Goal: Complete application form

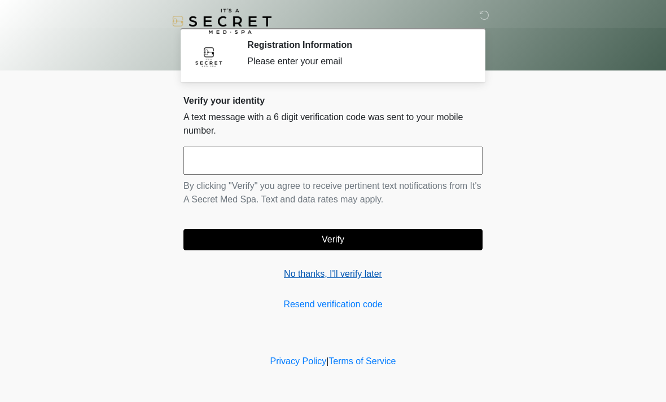
click at [361, 275] on link "No thanks, I'll verify later" at bounding box center [332, 274] width 299 height 14
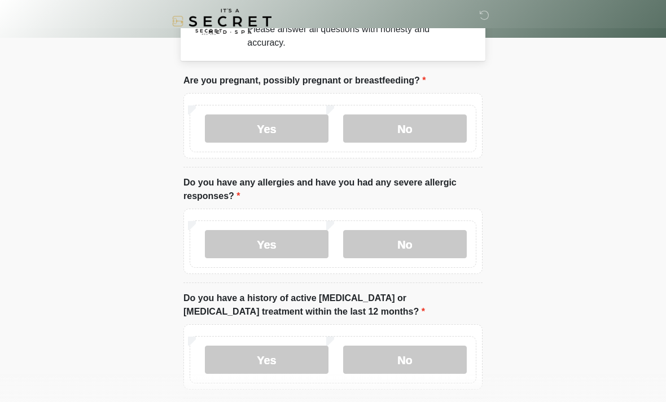
scroll to position [33, 0]
click at [439, 125] on label "No" at bounding box center [405, 128] width 124 height 28
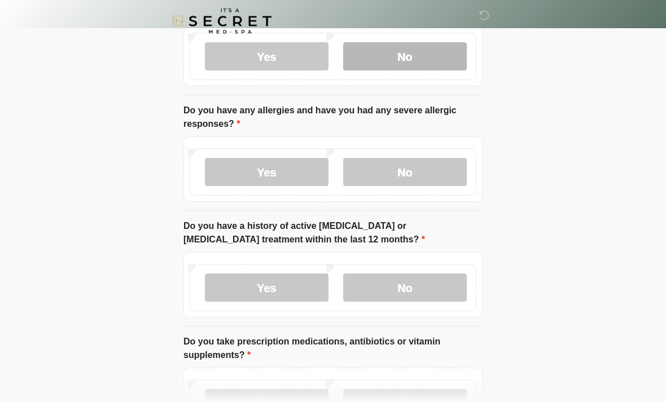
scroll to position [104, 0]
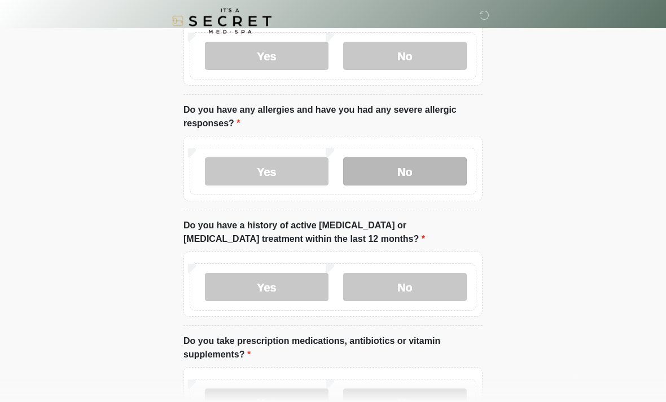
click at [437, 169] on label "No" at bounding box center [405, 172] width 124 height 28
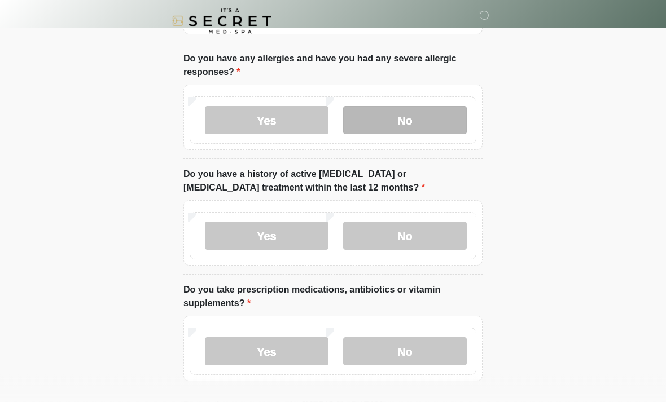
scroll to position [156, 0]
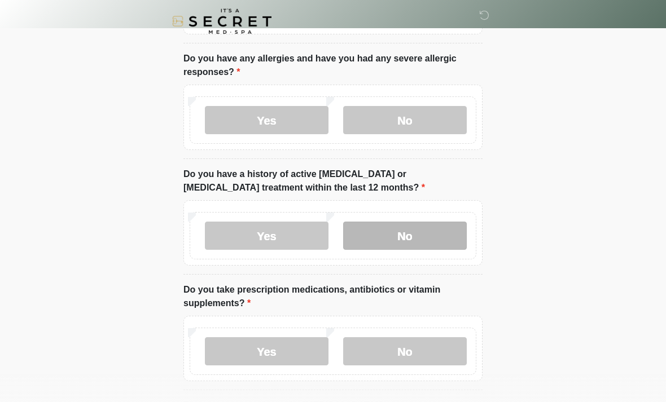
click at [442, 237] on label "No" at bounding box center [405, 236] width 124 height 28
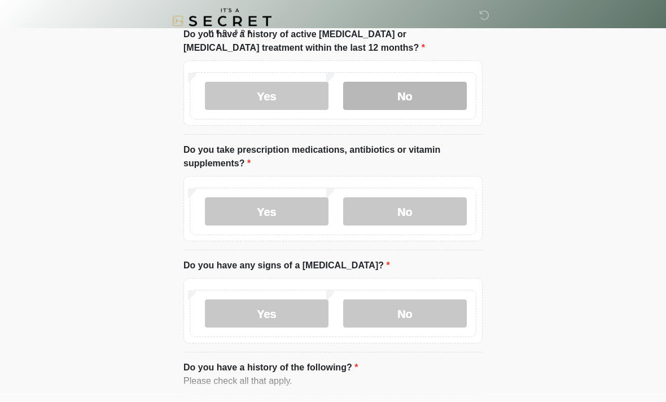
scroll to position [298, 0]
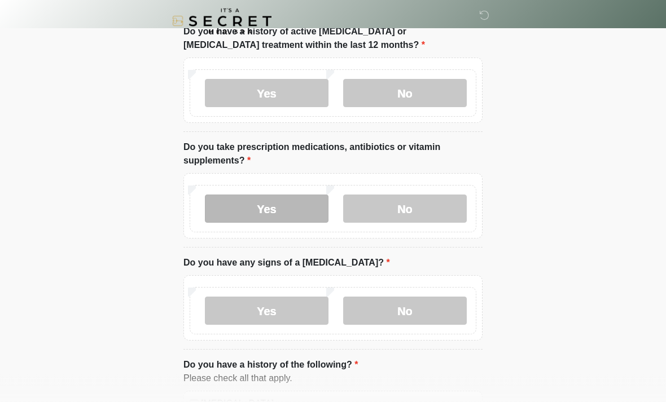
click at [301, 221] on label "Yes" at bounding box center [267, 209] width 124 height 28
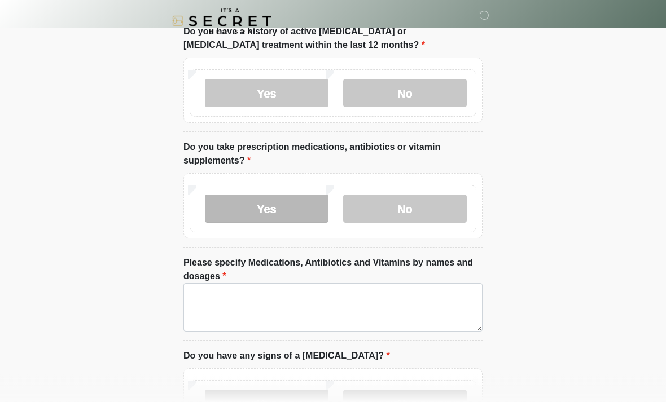
scroll to position [299, 0]
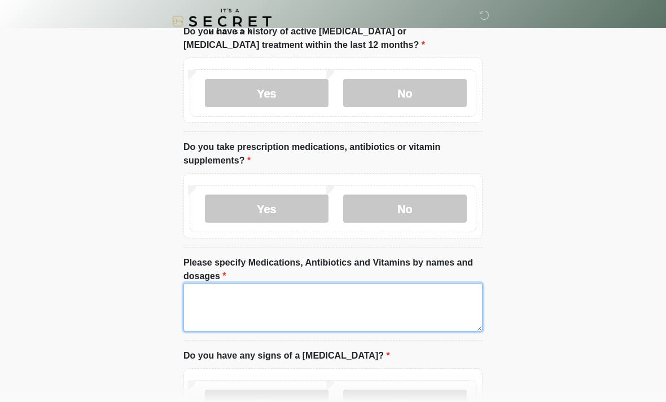
click at [429, 283] on textarea "Please specify Medications, Antibiotics and Vitamins by names and dosages" at bounding box center [332, 307] width 299 height 49
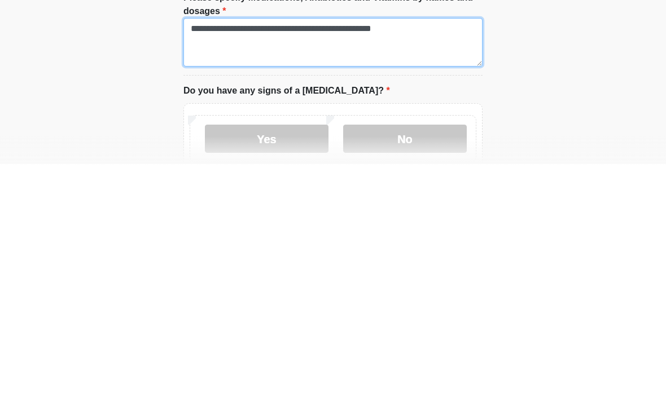
scroll to position [327, 0]
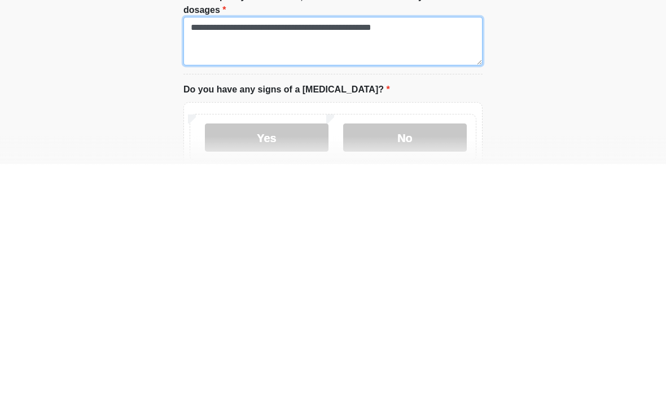
type textarea "**********"
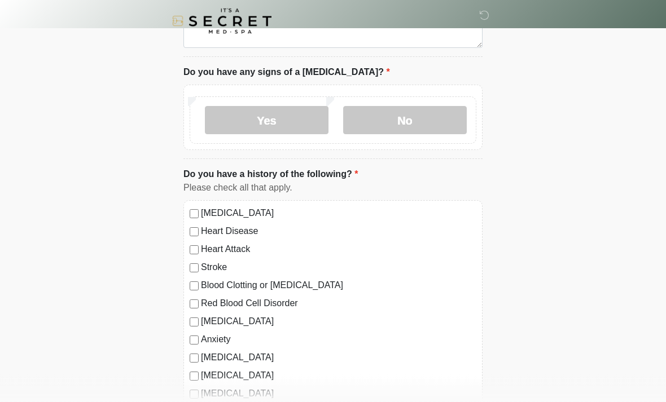
scroll to position [583, 0]
click at [434, 114] on label "No" at bounding box center [405, 120] width 124 height 28
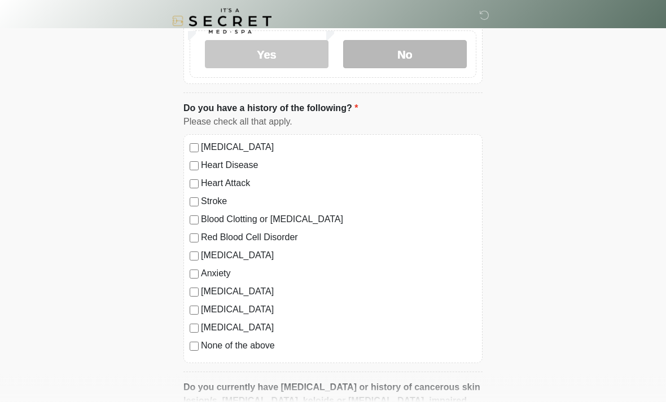
scroll to position [649, 0]
click at [267, 151] on label "High Blood Pressure" at bounding box center [338, 147] width 275 height 14
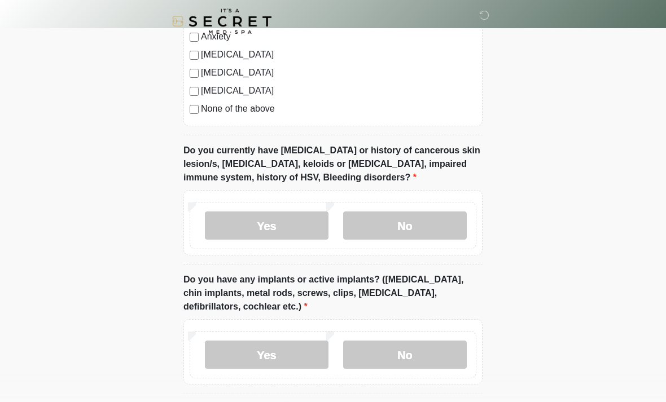
scroll to position [887, 0]
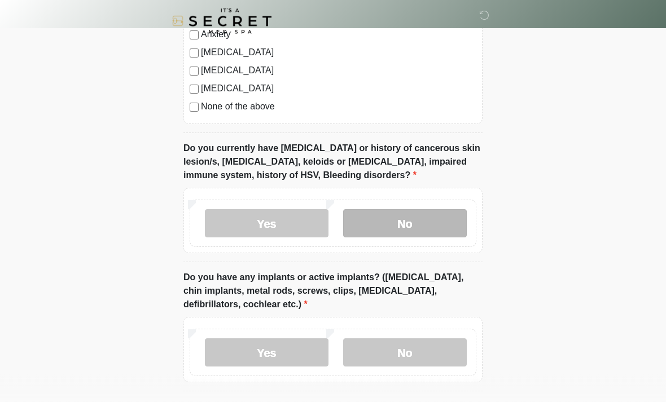
click at [434, 213] on label "No" at bounding box center [405, 224] width 124 height 28
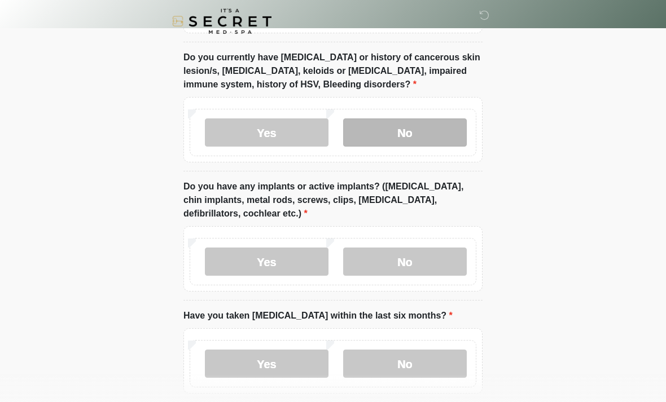
scroll to position [1032, 0]
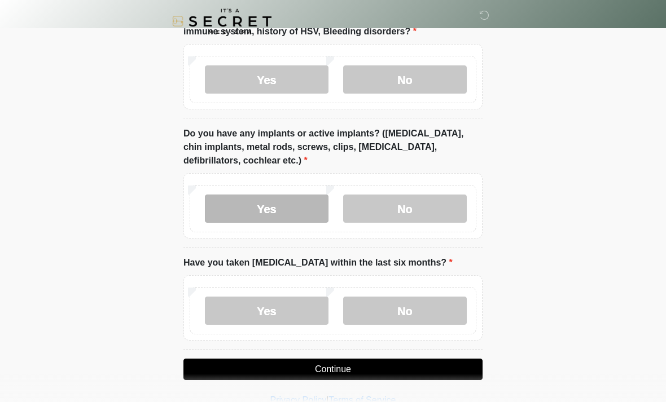
click at [300, 208] on label "Yes" at bounding box center [267, 209] width 124 height 28
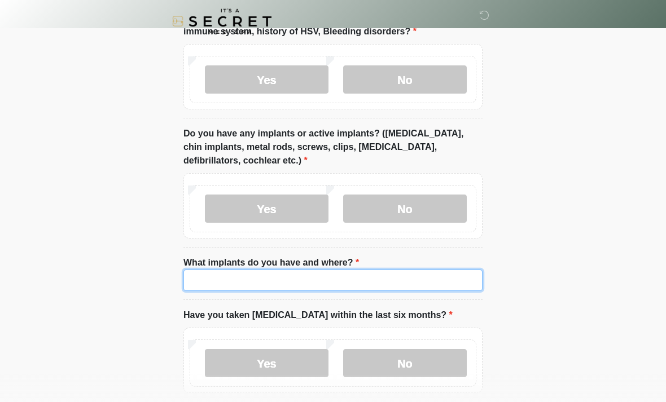
click at [378, 281] on input "What implants do you have and where?" at bounding box center [332, 280] width 299 height 21
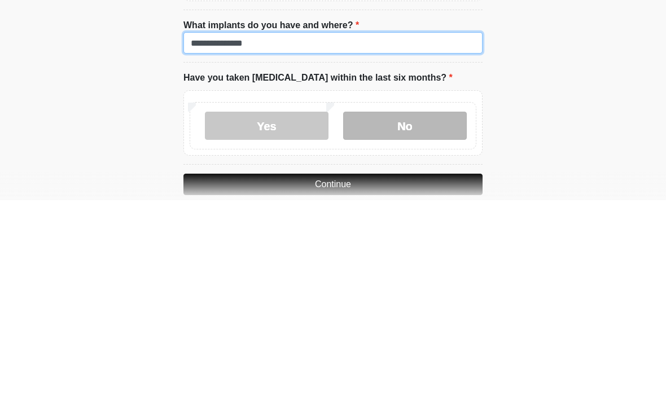
type input "**********"
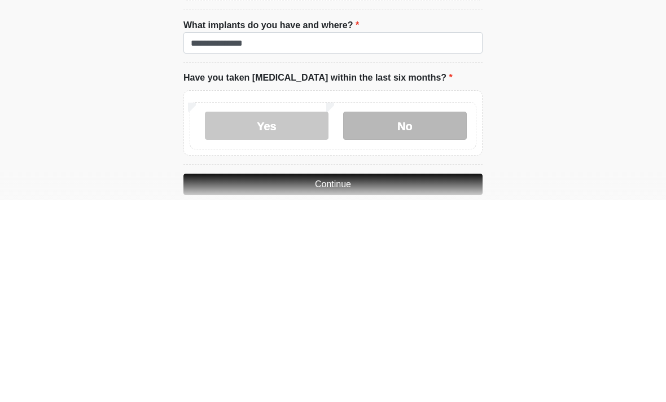
click at [441, 314] on label "No" at bounding box center [405, 328] width 124 height 28
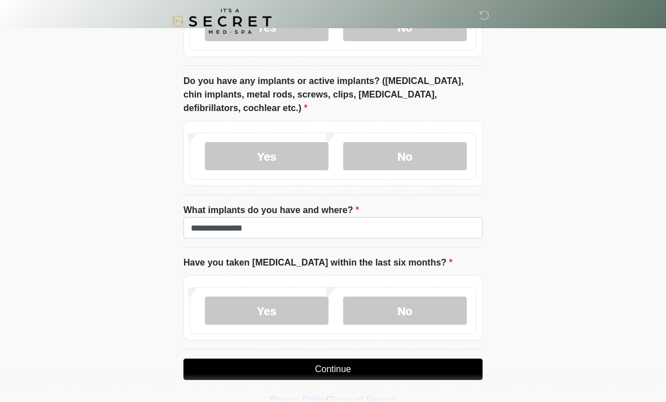
click at [402, 368] on button "Continue" at bounding box center [332, 369] width 299 height 21
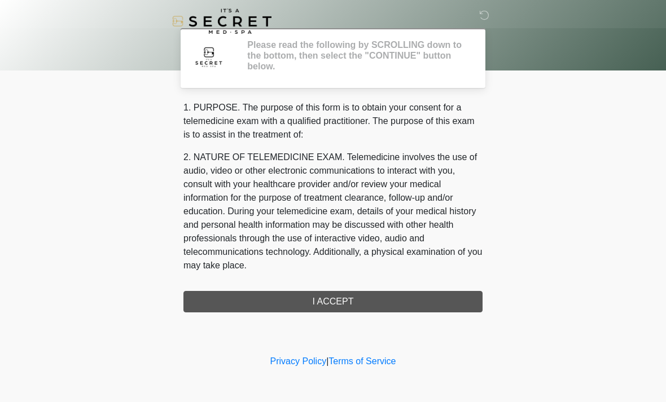
scroll to position [0, 0]
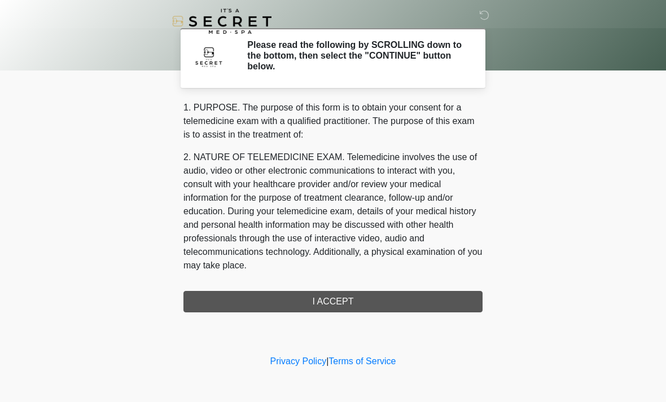
click at [439, 296] on div "1. PURPOSE. The purpose of this form is to obtain your consent for a telemedici…" at bounding box center [332, 207] width 299 height 212
click at [354, 305] on div "1. PURPOSE. The purpose of this form is to obtain your consent for a telemedici…" at bounding box center [332, 207] width 299 height 212
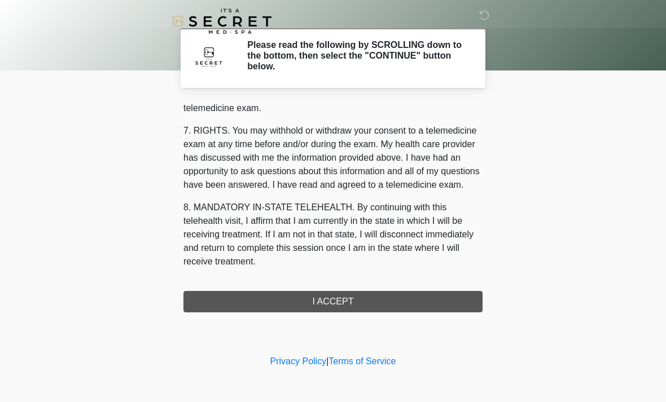
scroll to position [478, 0]
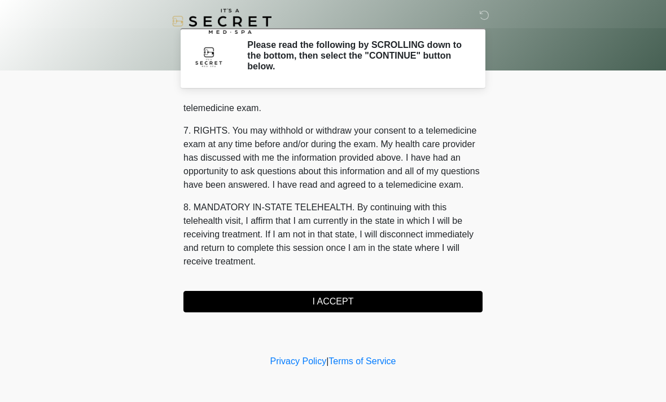
click at [341, 300] on button "I ACCEPT" at bounding box center [332, 301] width 299 height 21
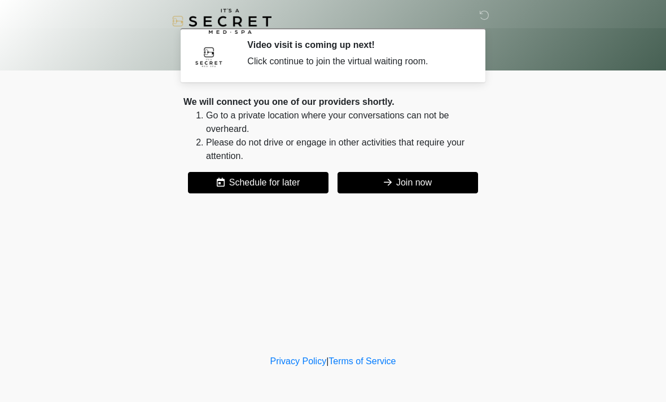
click at [438, 191] on button "Join now" at bounding box center [407, 182] width 140 height 21
